Goal: Communication & Community: Answer question/provide support

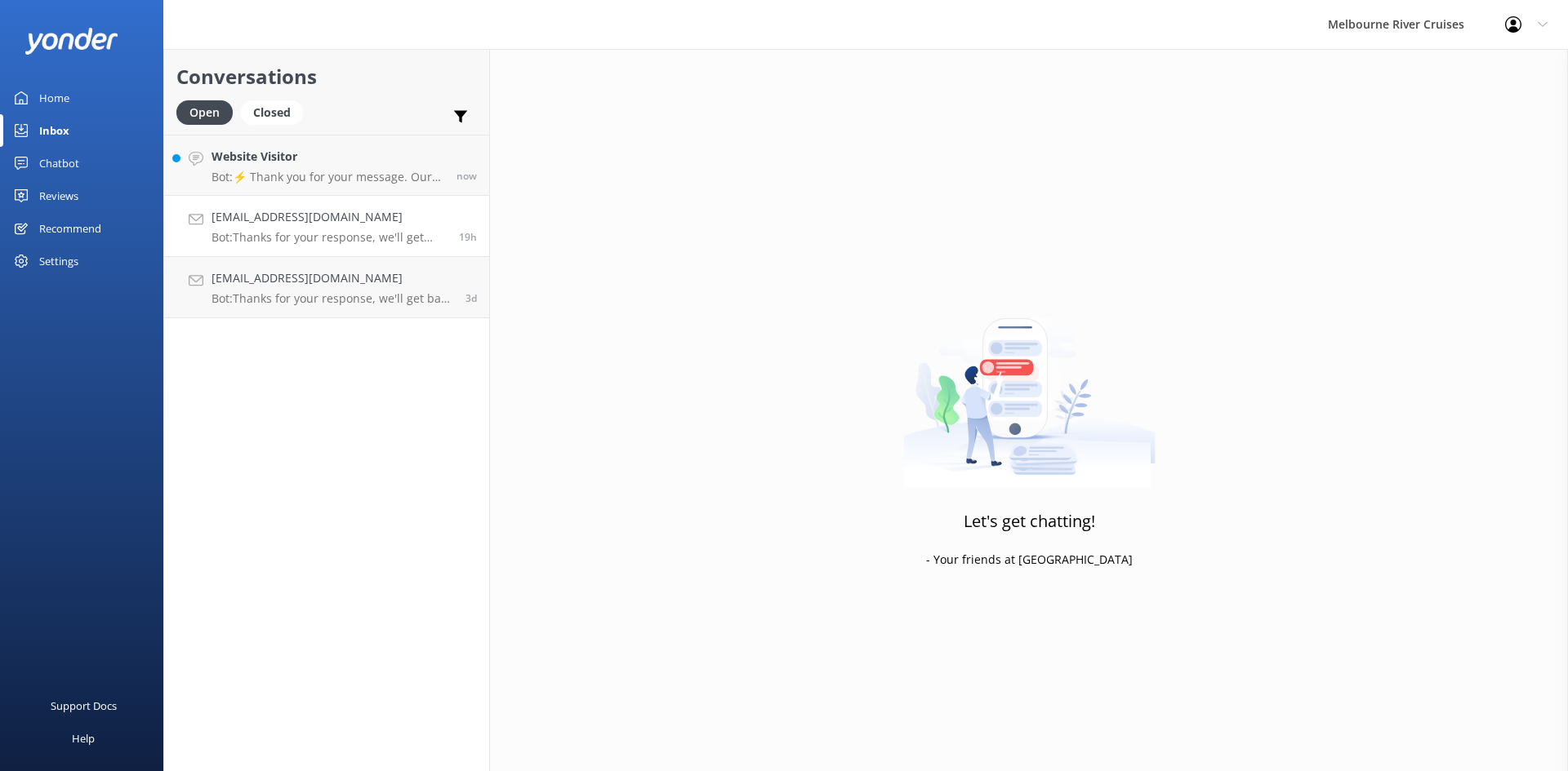
click at [292, 227] on div "[EMAIL_ADDRESS][DOMAIN_NAME] Bot: Thanks for your response, we'll get back to y…" at bounding box center [329, 226] width 235 height 36
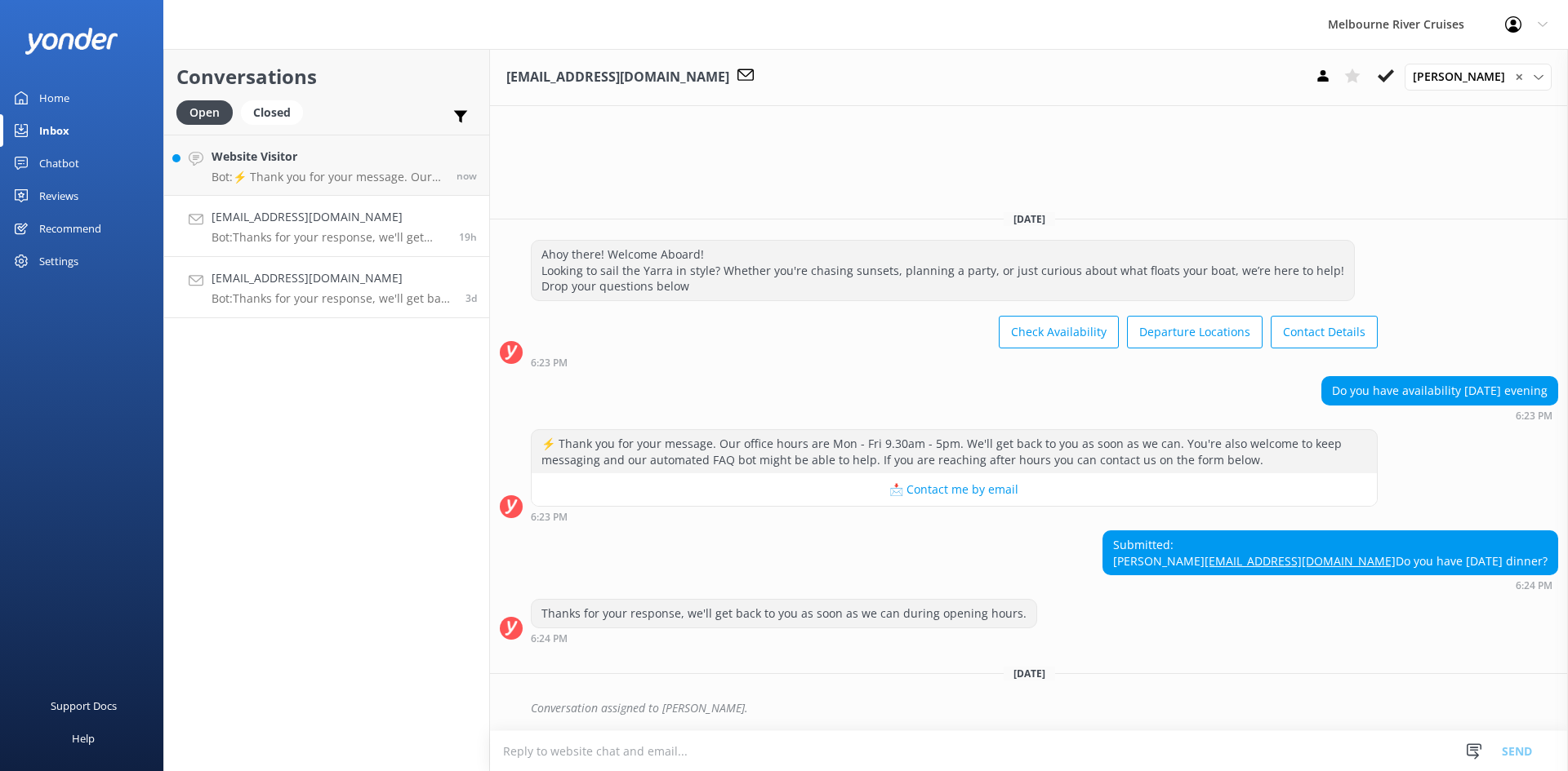
click at [304, 296] on p "Bot: Thanks for your response, we'll get back to you as soon as we can during o…" at bounding box center [333, 298] width 242 height 14
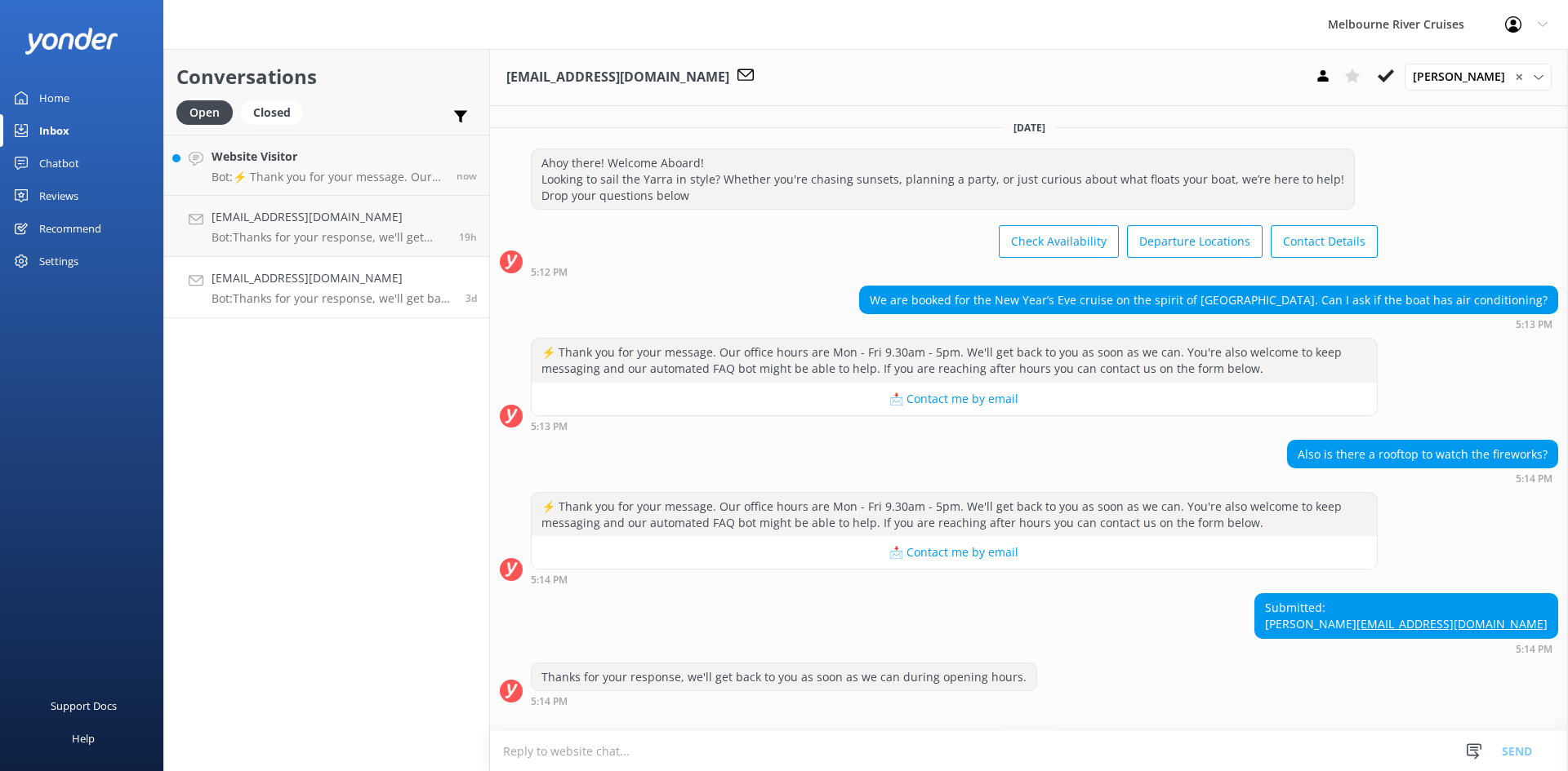
scroll to position [79, 0]
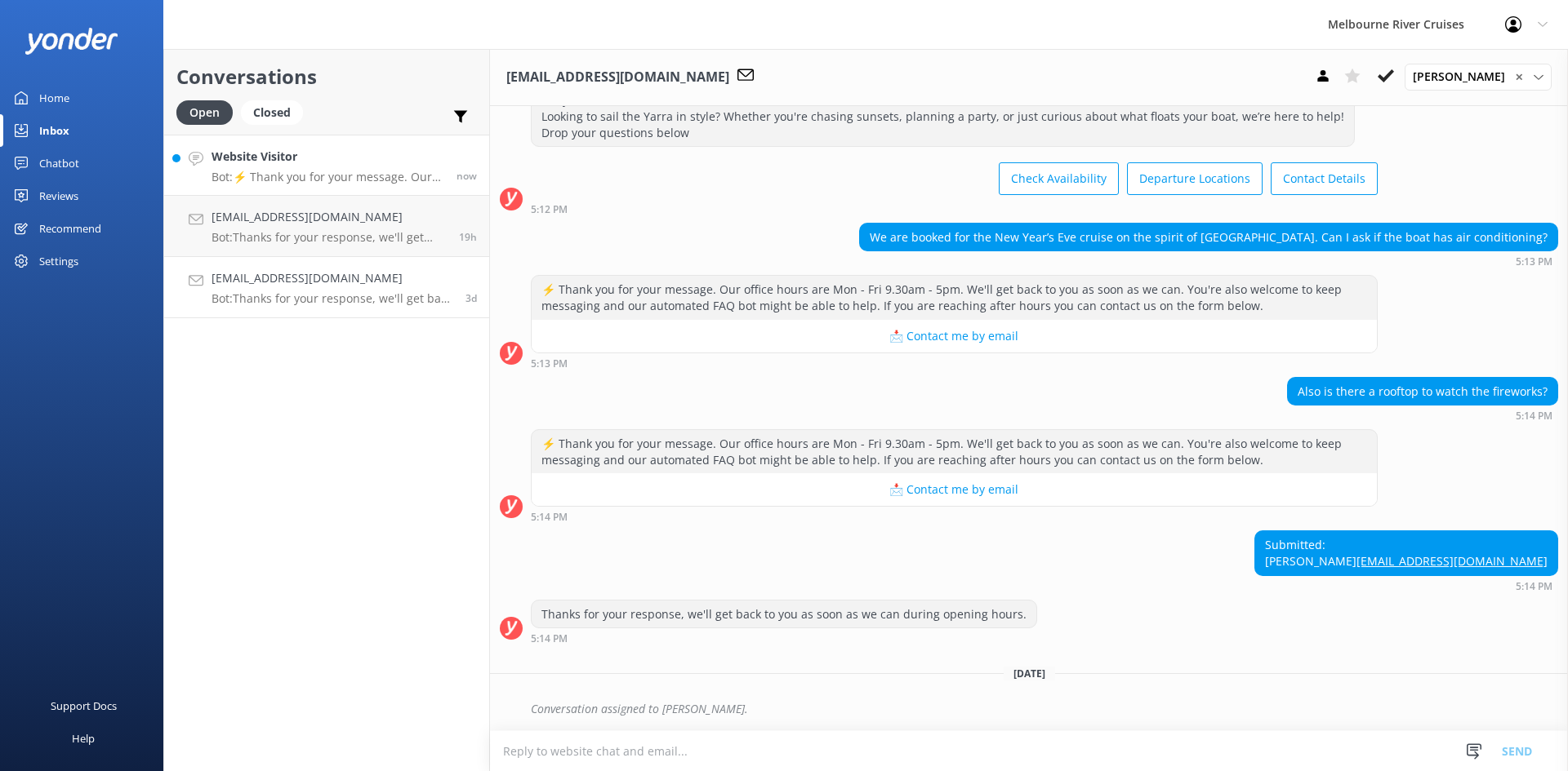
click at [318, 160] on h4 "Website Visitor" at bounding box center [328, 156] width 233 height 18
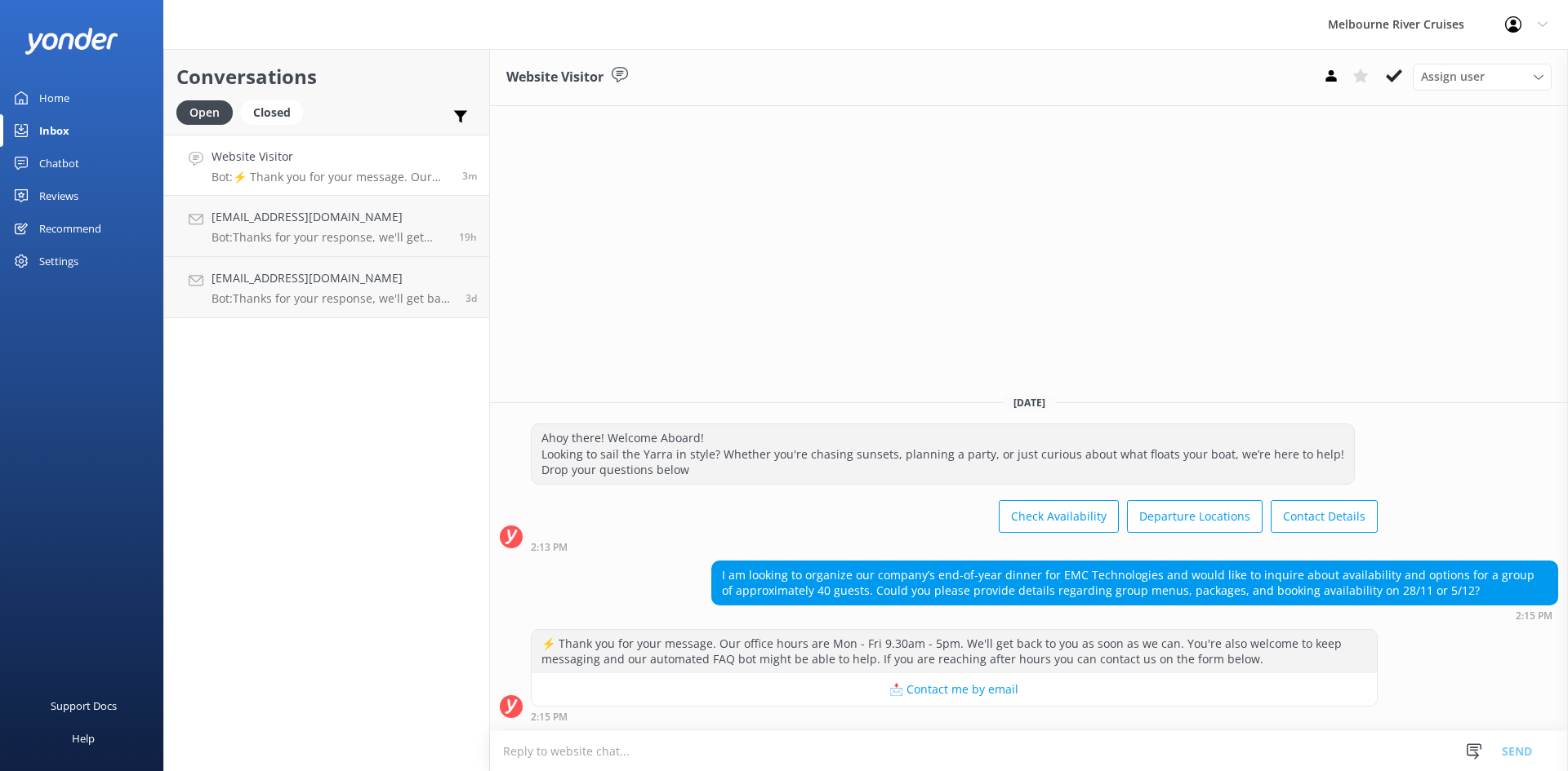
click at [340, 176] on p "Bot: ⚡ Thank you for your message. Our office hours are Mon - Fri 9.30am - 5pm.…" at bounding box center [331, 176] width 239 height 14
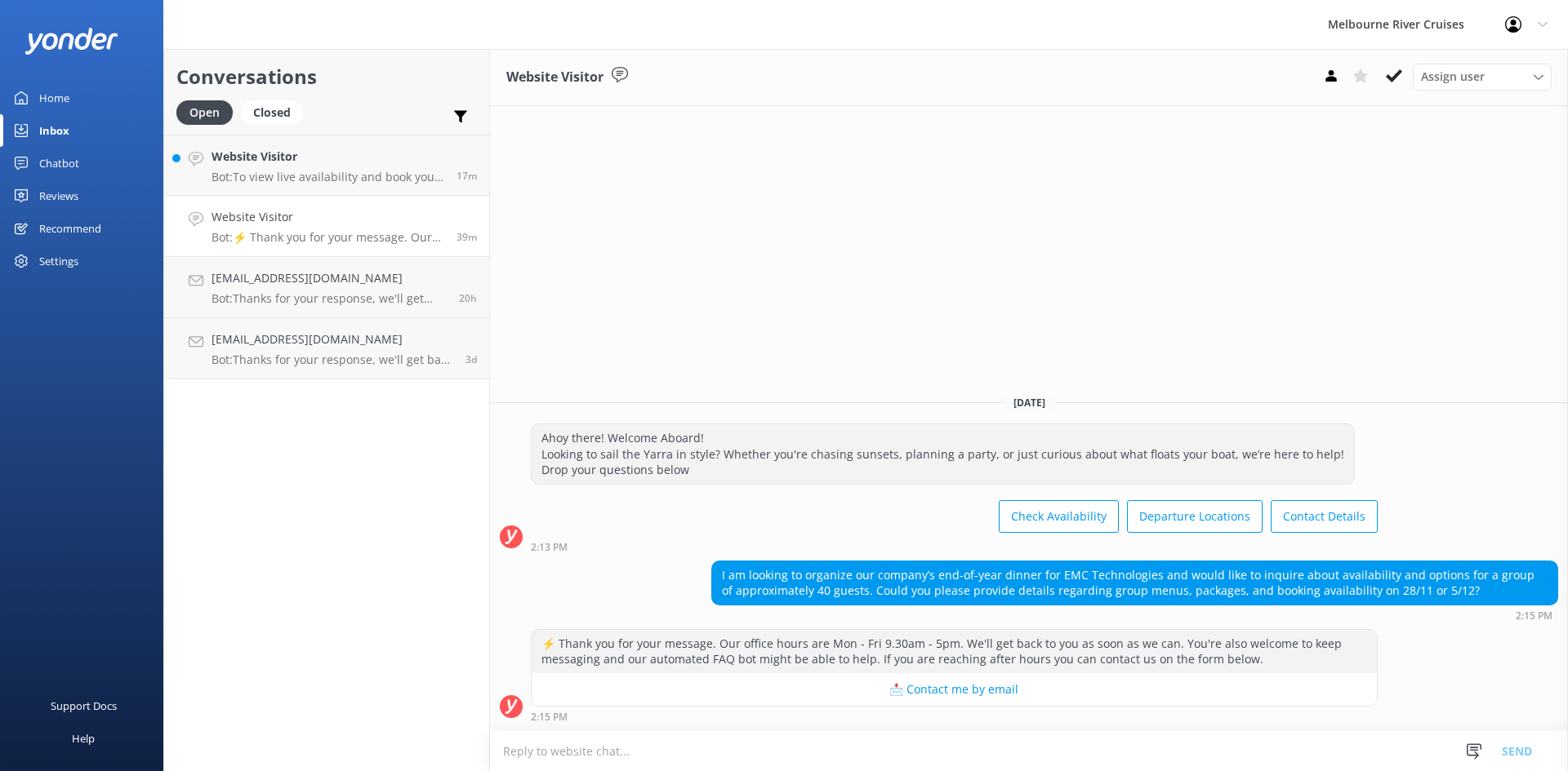
click at [249, 246] on link "Website Visitor Bot: ⚡ Thank you for your message. Our office hours are Mon - F…" at bounding box center [326, 226] width 325 height 61
click at [275, 162] on h4 "Website Visitor" at bounding box center [328, 156] width 233 height 18
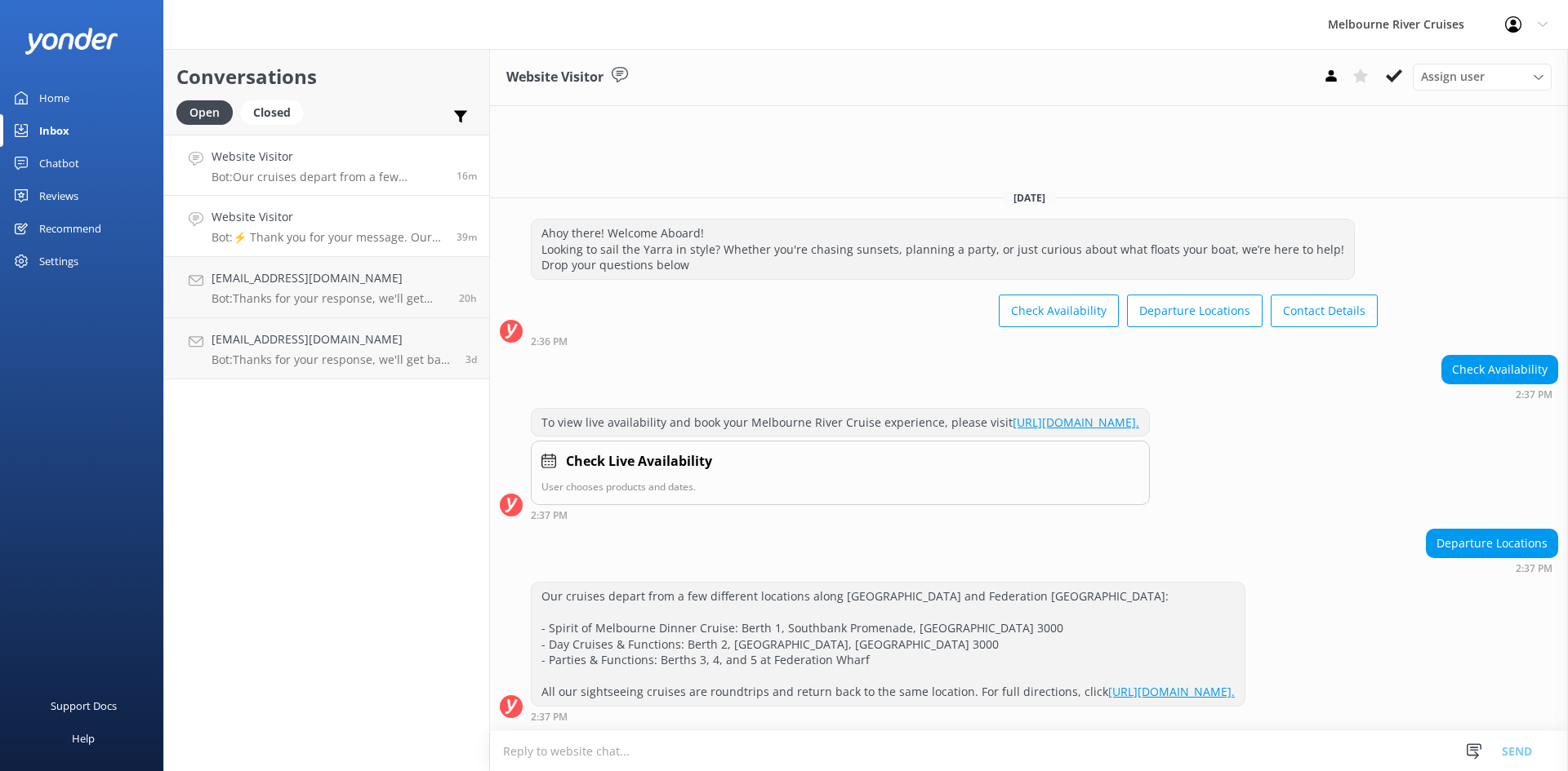
click at [271, 218] on h4 "Website Visitor" at bounding box center [328, 217] width 233 height 18
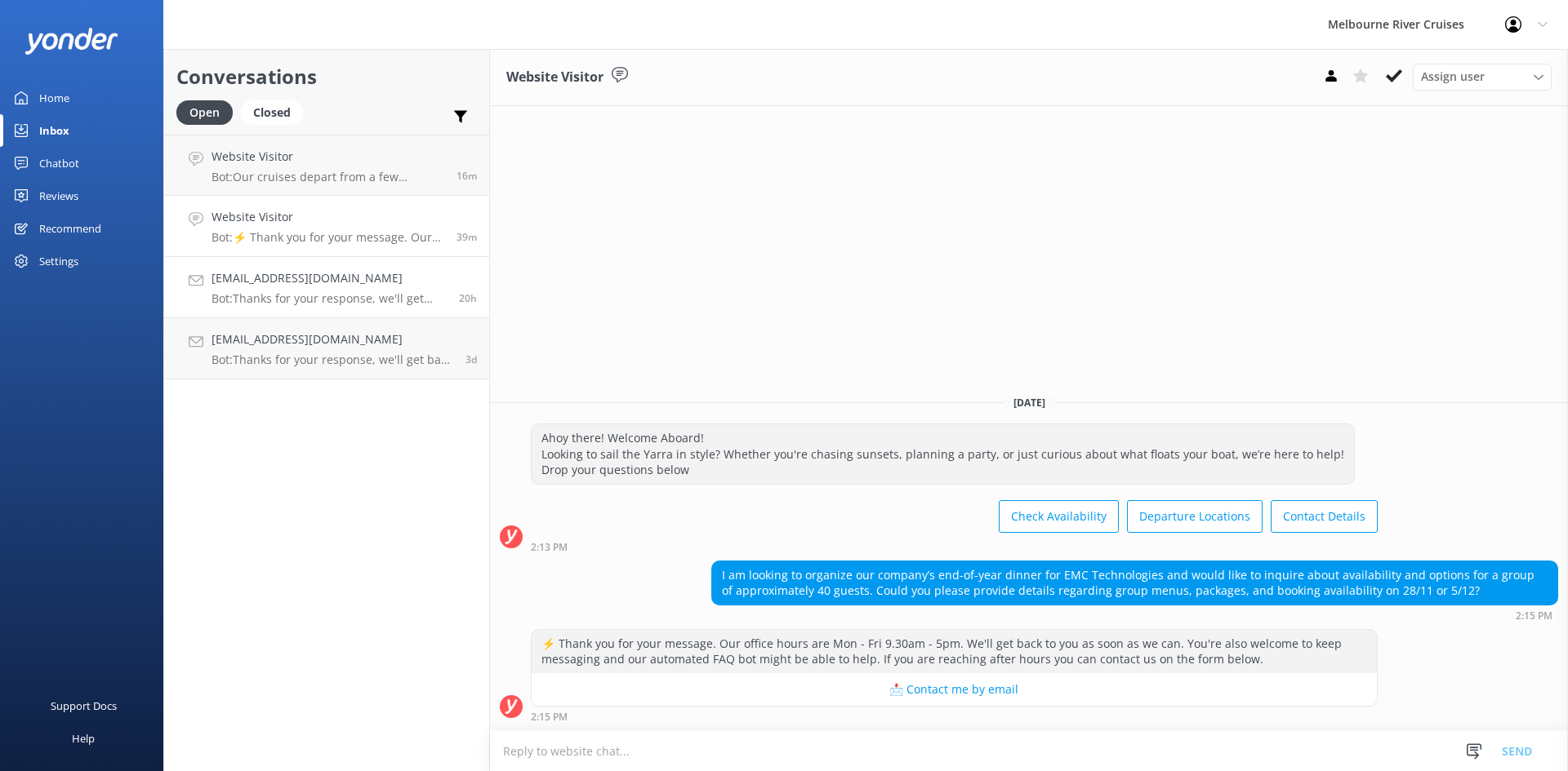
click at [314, 291] on p "Bot: Thanks for your response, we'll get back to you as soon as we can during o…" at bounding box center [329, 298] width 235 height 14
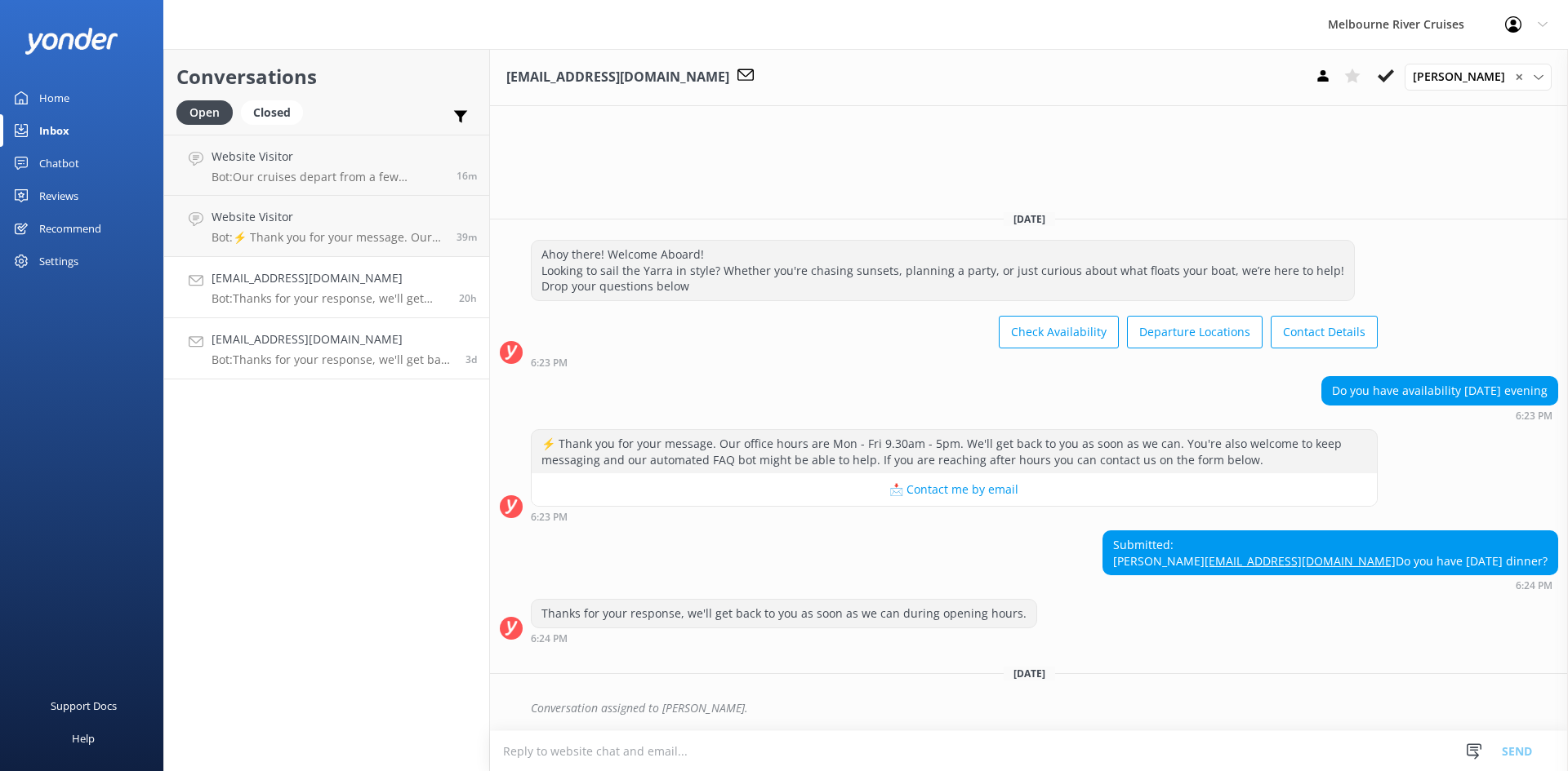
click at [317, 346] on h4 "[EMAIL_ADDRESS][DOMAIN_NAME]" at bounding box center [333, 339] width 242 height 18
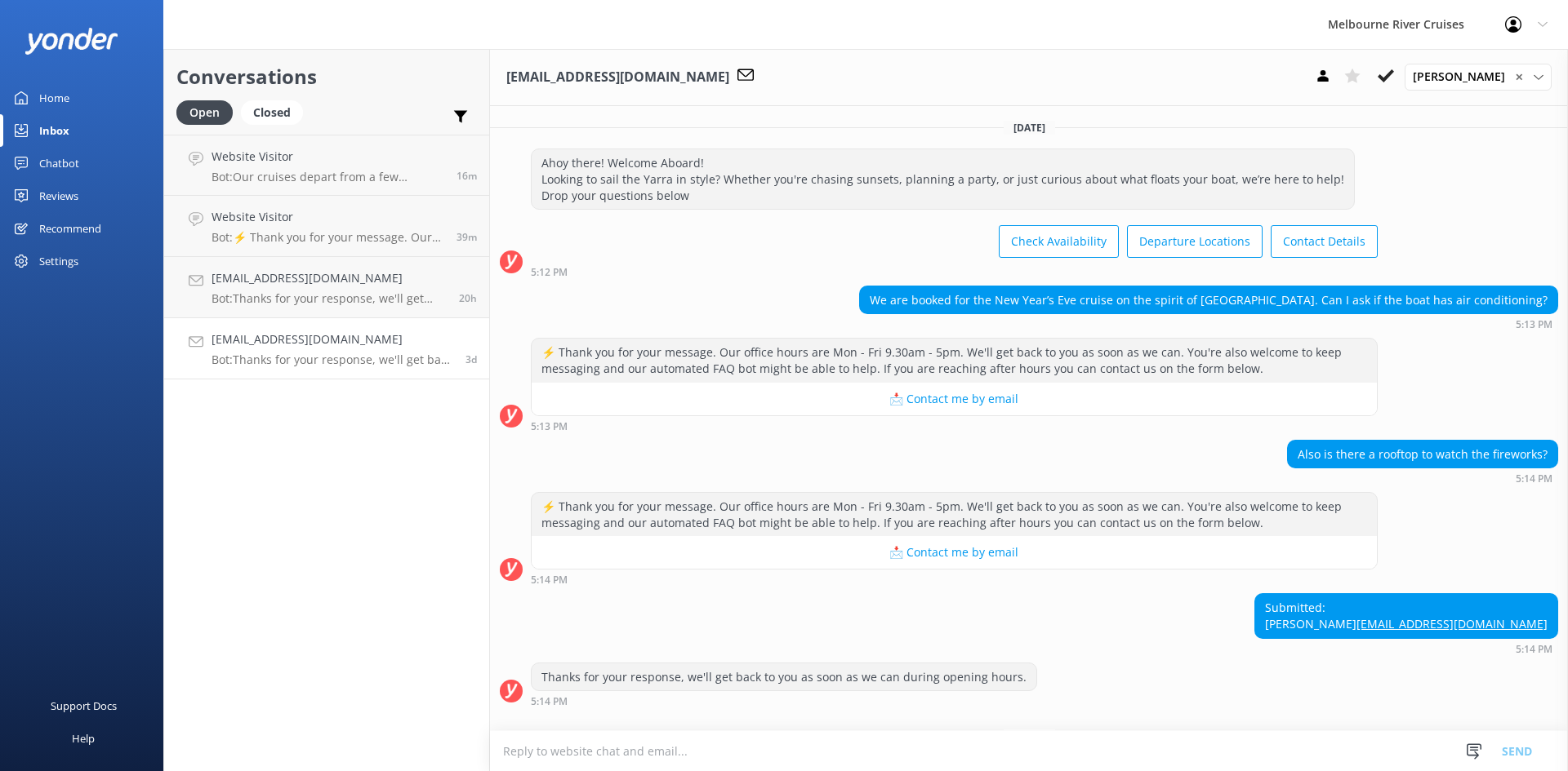
scroll to position [79, 0]
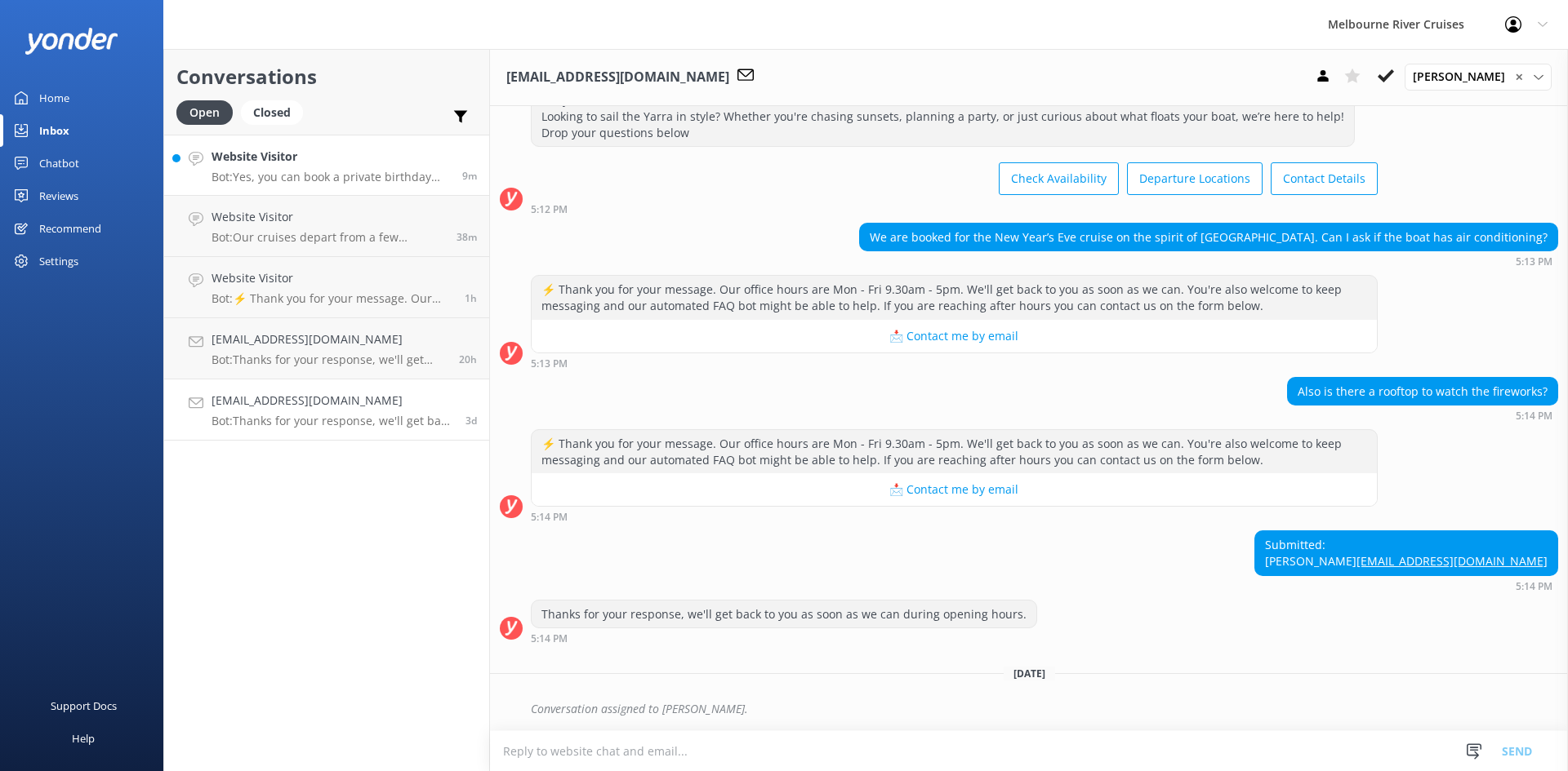
click at [310, 173] on p "Bot: Yes, you can book a private birthday party cruise with us. Celebrate on th…" at bounding box center [331, 176] width 239 height 14
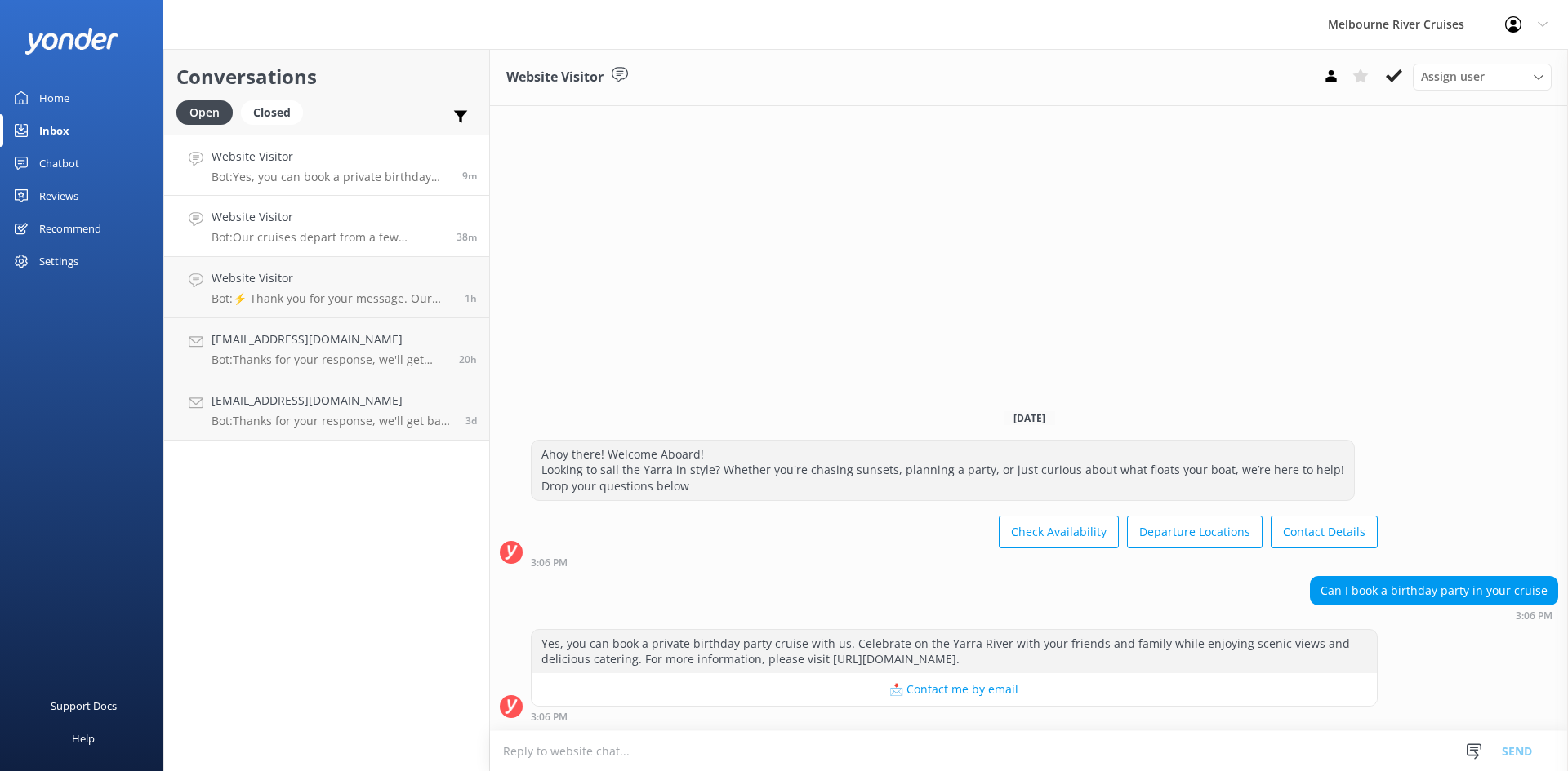
click at [307, 228] on div "Website Visitor Bot: Our cruises depart from a few different locations along [G…" at bounding box center [328, 226] width 233 height 36
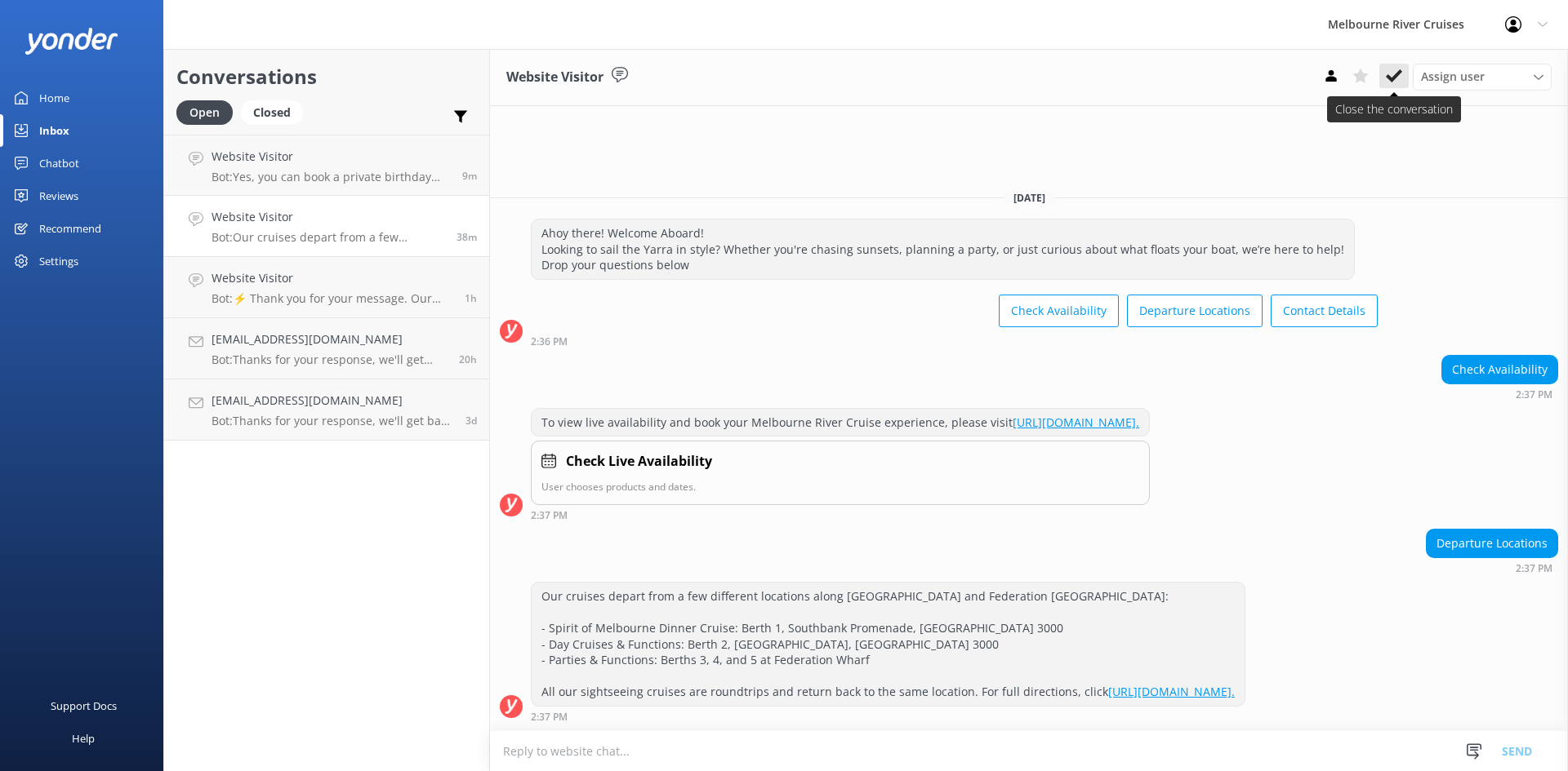
click at [1396, 78] on use at bounding box center [1393, 76] width 16 height 13
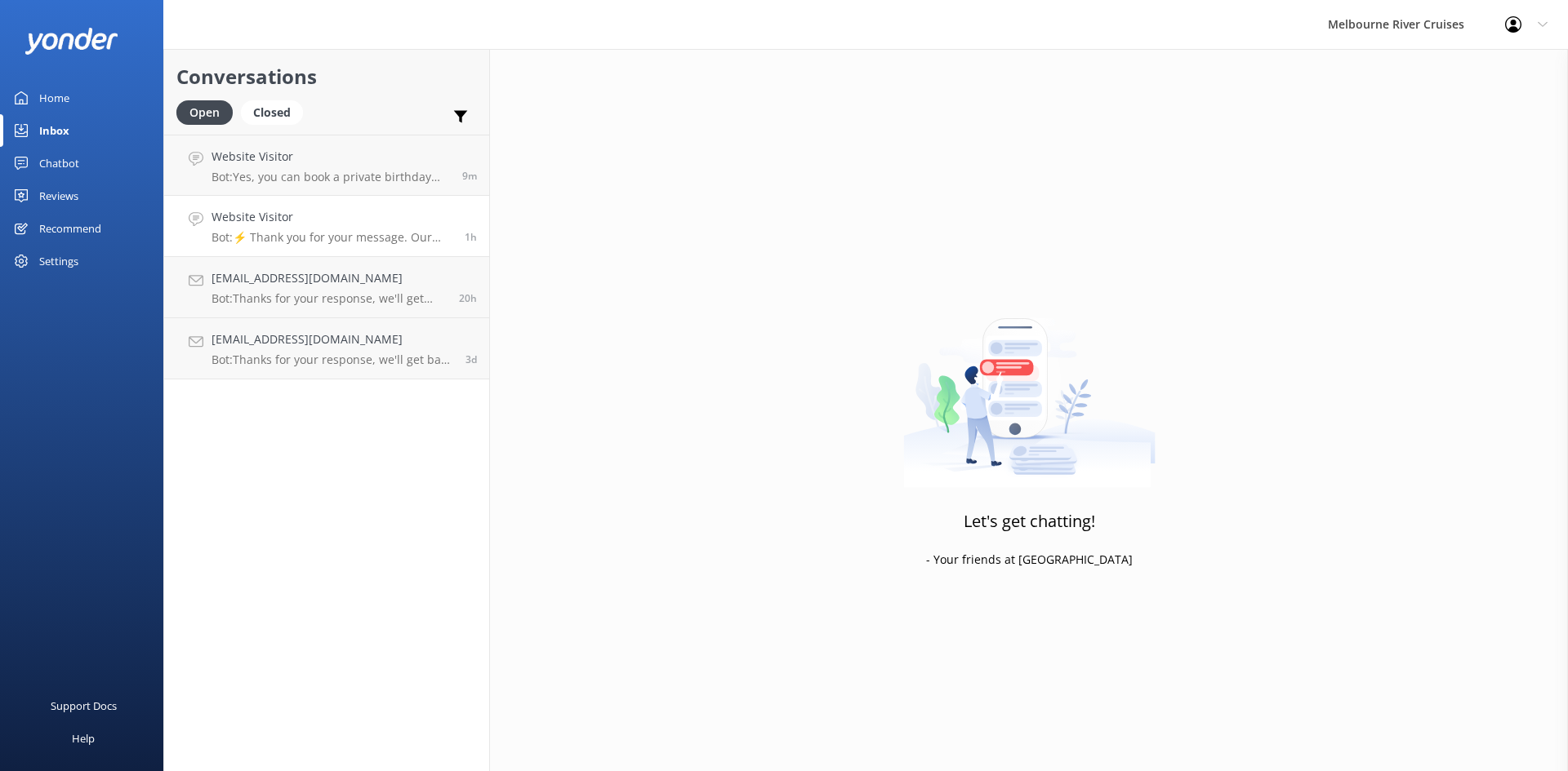
click at [262, 222] on h4 "Website Visitor" at bounding box center [332, 217] width 241 height 18
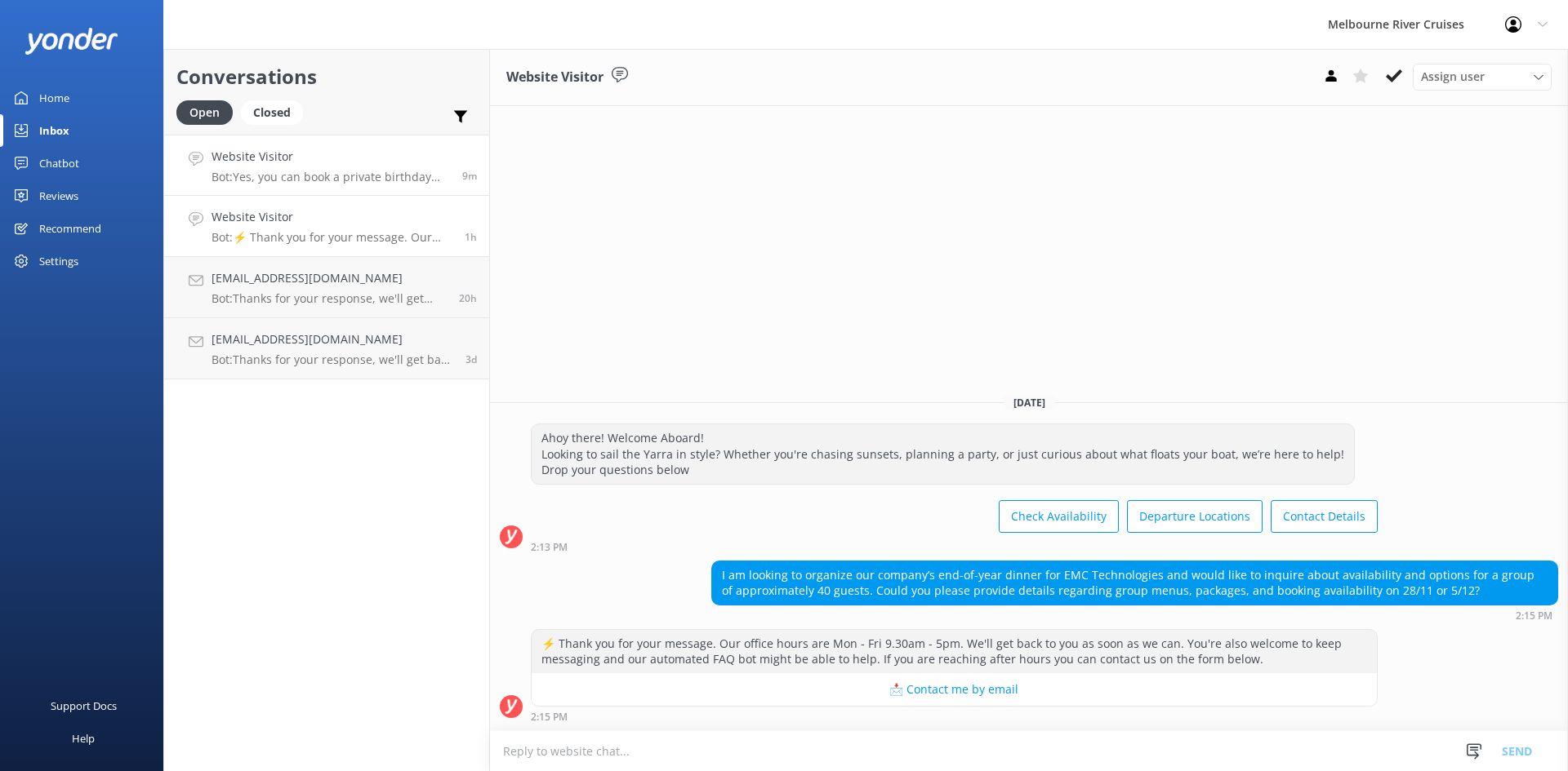
click at [327, 177] on p "Bot: Yes, you can book a private birthday party cruise with us. Celebrate on th…" at bounding box center [331, 176] width 239 height 14
